Goal: Task Accomplishment & Management: Manage account settings

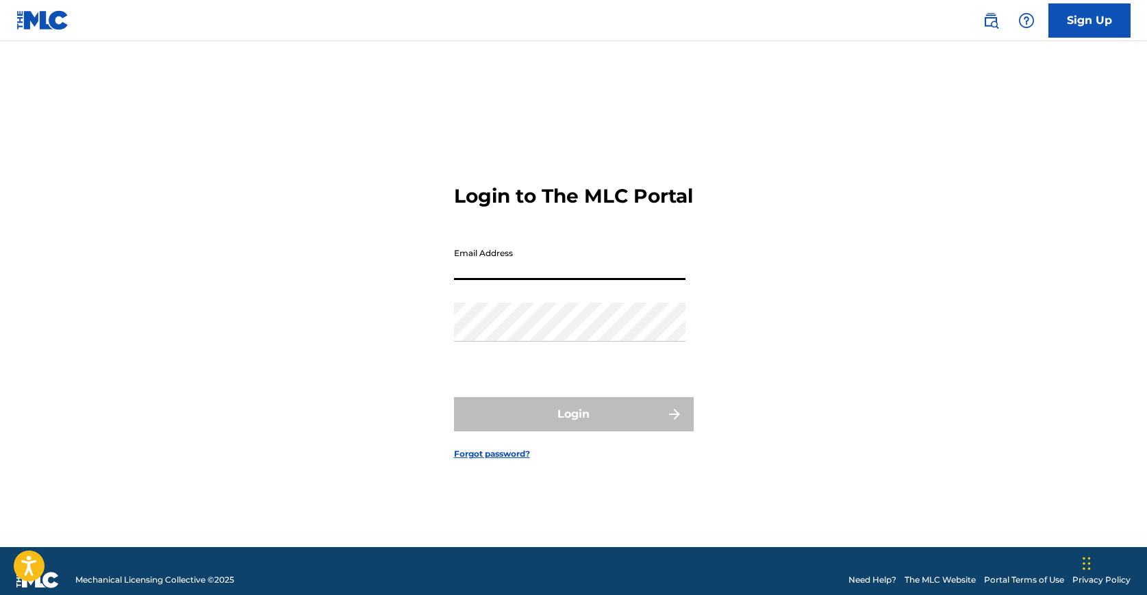
click at [542, 264] on input "Email Address" at bounding box center [569, 260] width 231 height 39
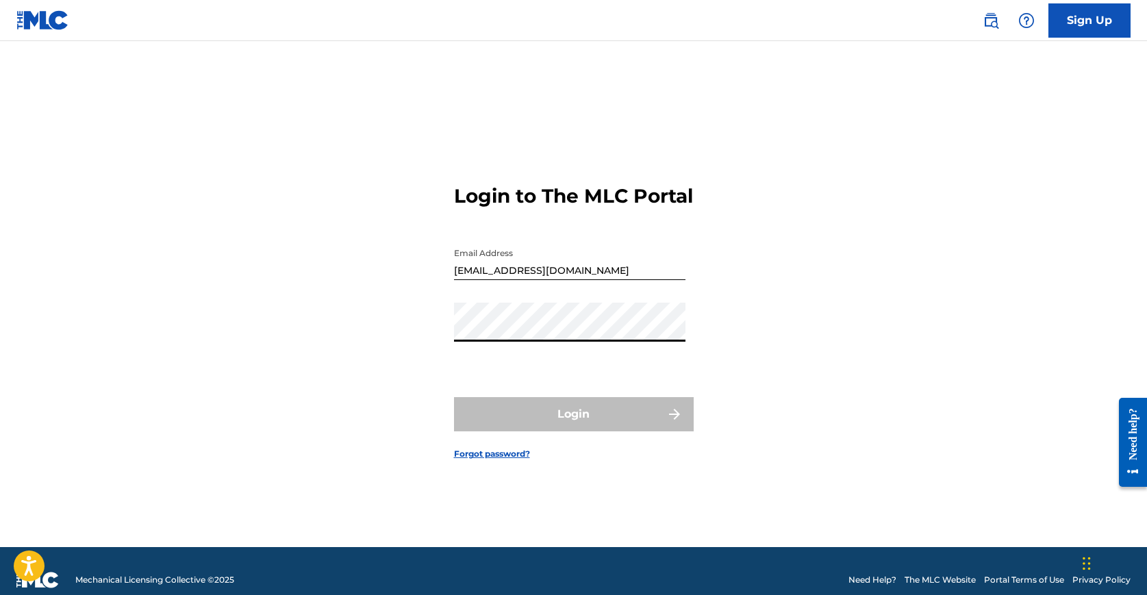
type input "[EMAIL_ADDRESS][DOMAIN_NAME]"
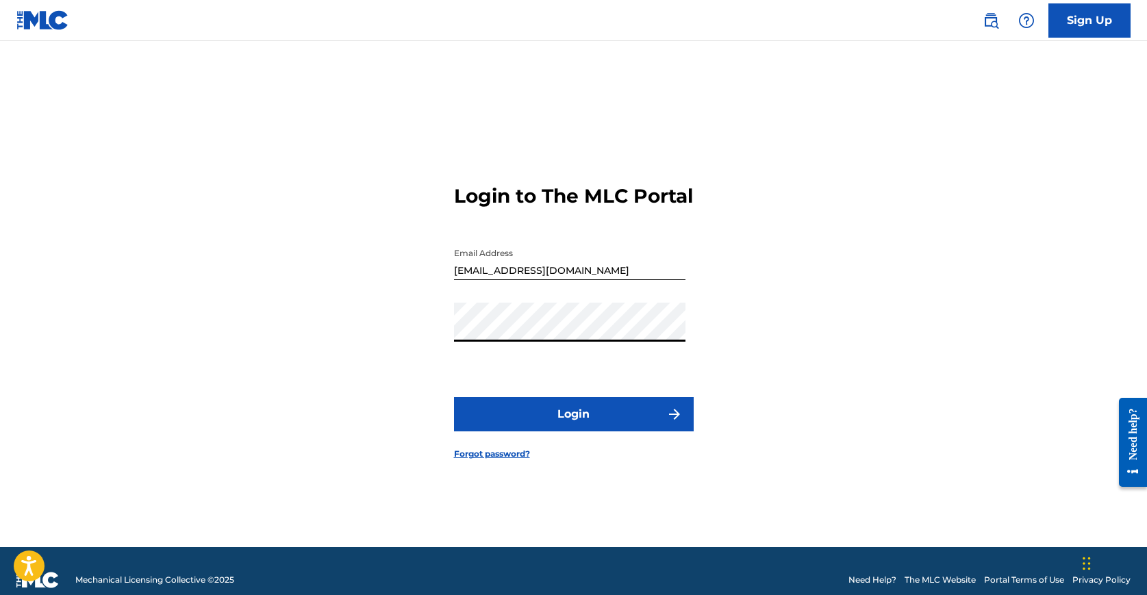
click at [578, 414] on button "Login" at bounding box center [574, 414] width 240 height 34
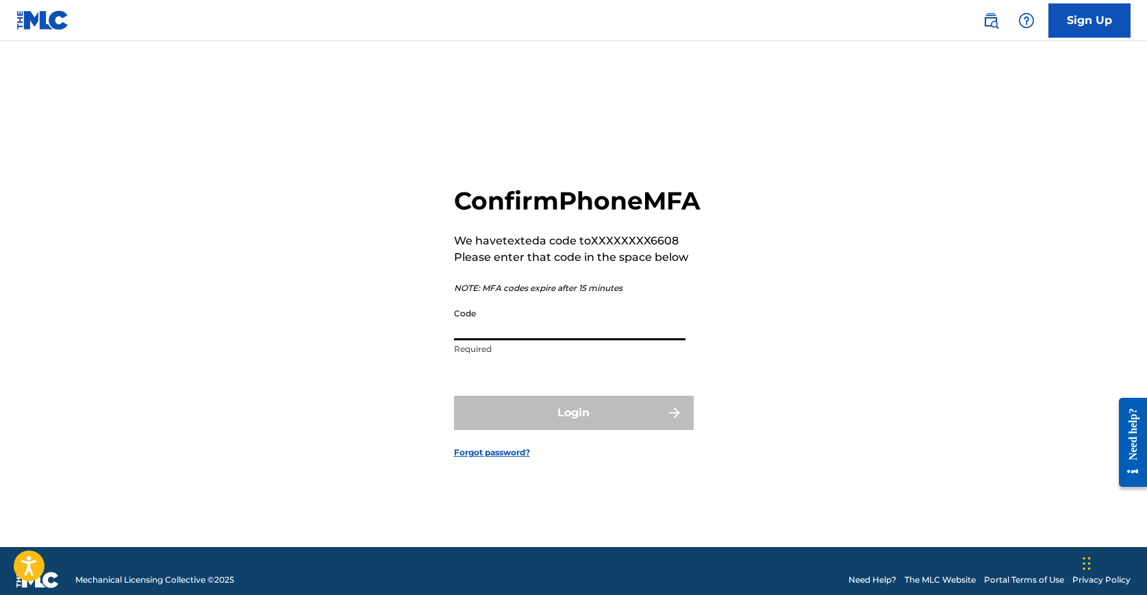
click at [574, 332] on input "Code" at bounding box center [569, 320] width 231 height 39
click at [551, 340] on input "Code" at bounding box center [569, 320] width 231 height 39
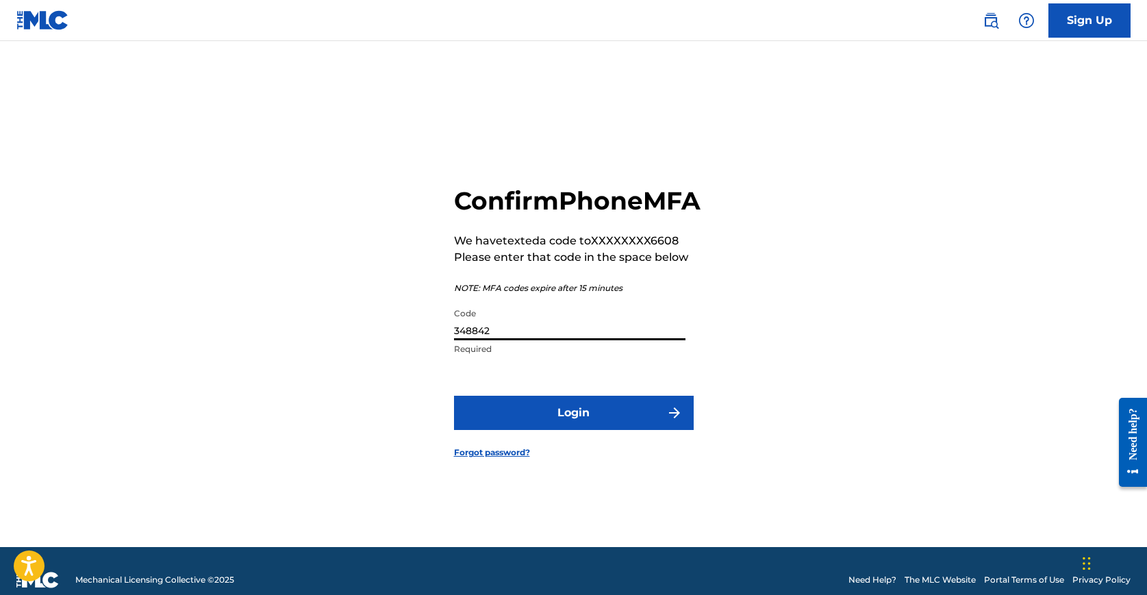
type input "348842"
click at [454, 396] on button "Login" at bounding box center [574, 413] width 240 height 34
